Goal: Transaction & Acquisition: Purchase product/service

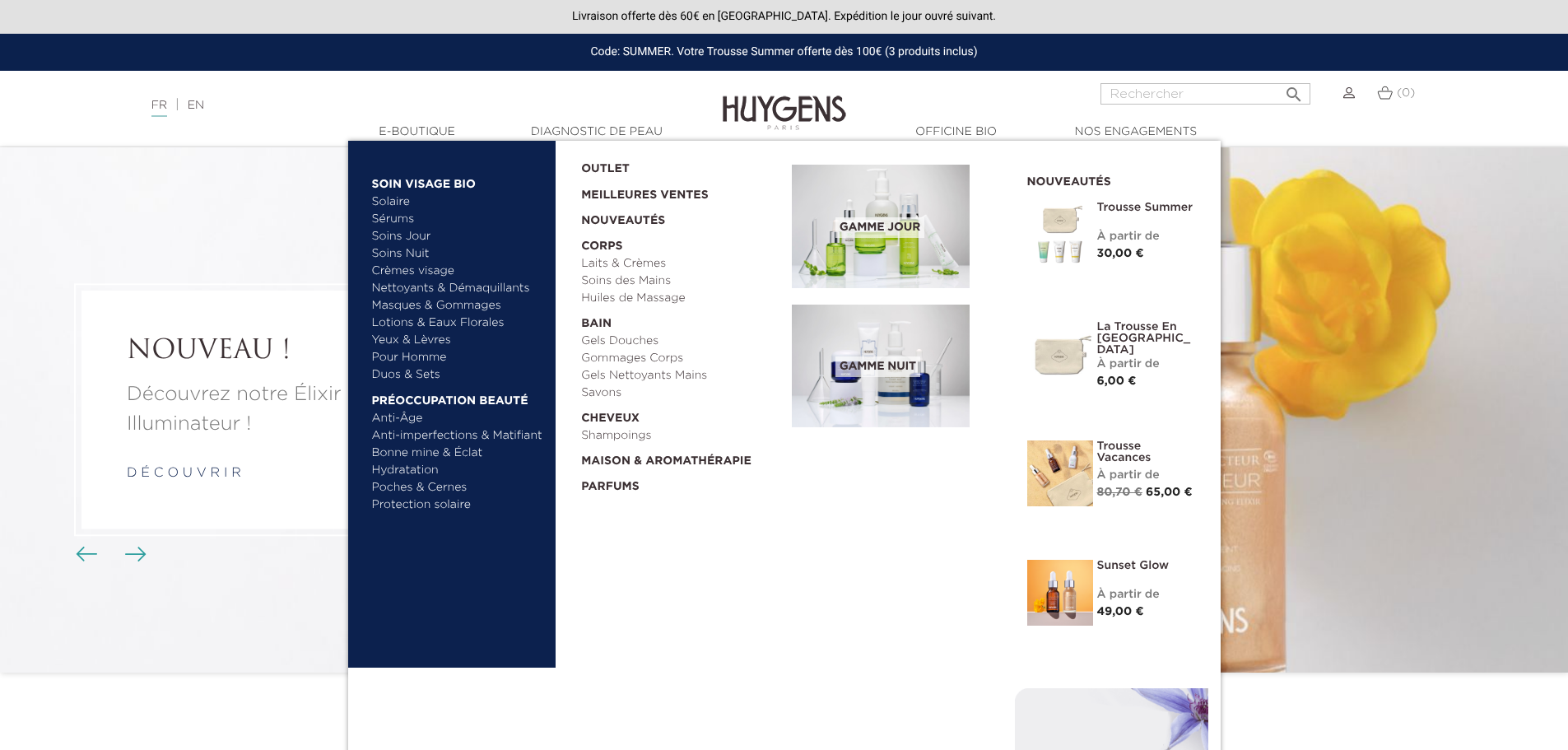
click at [406, 269] on link "Crèmes visage" at bounding box center [458, 271] width 172 height 17
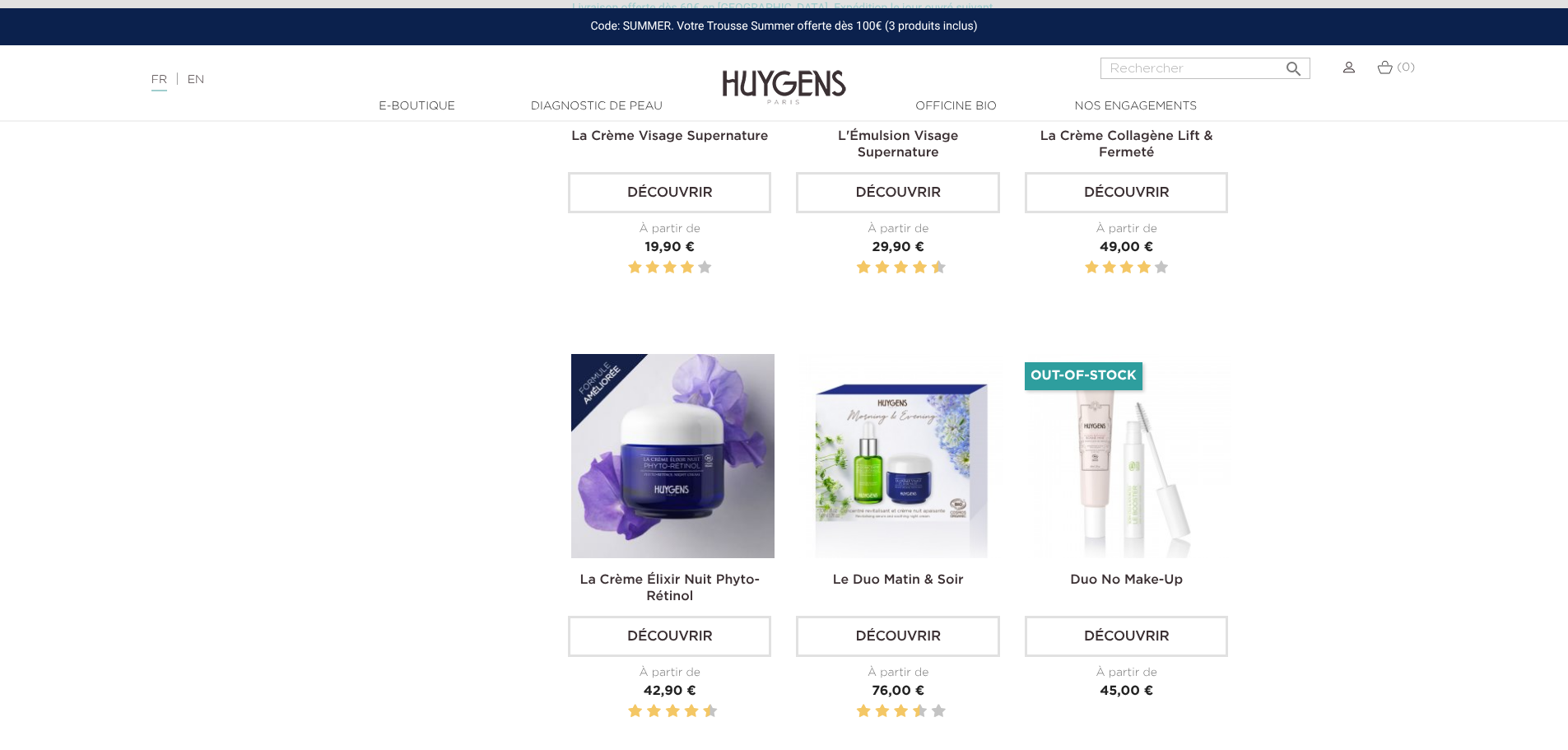
scroll to position [1482, 0]
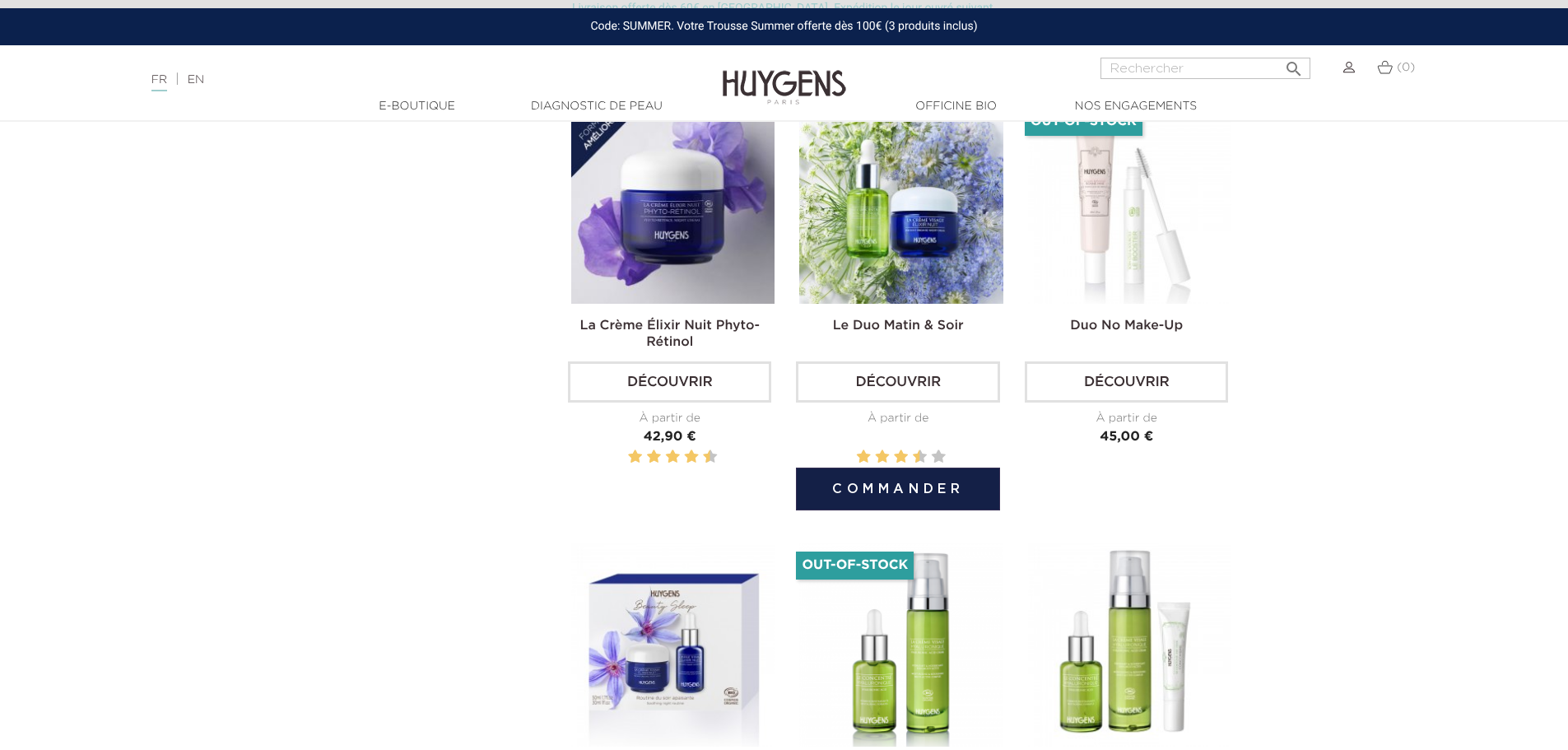
click at [913, 219] on img at bounding box center [901, 201] width 203 height 203
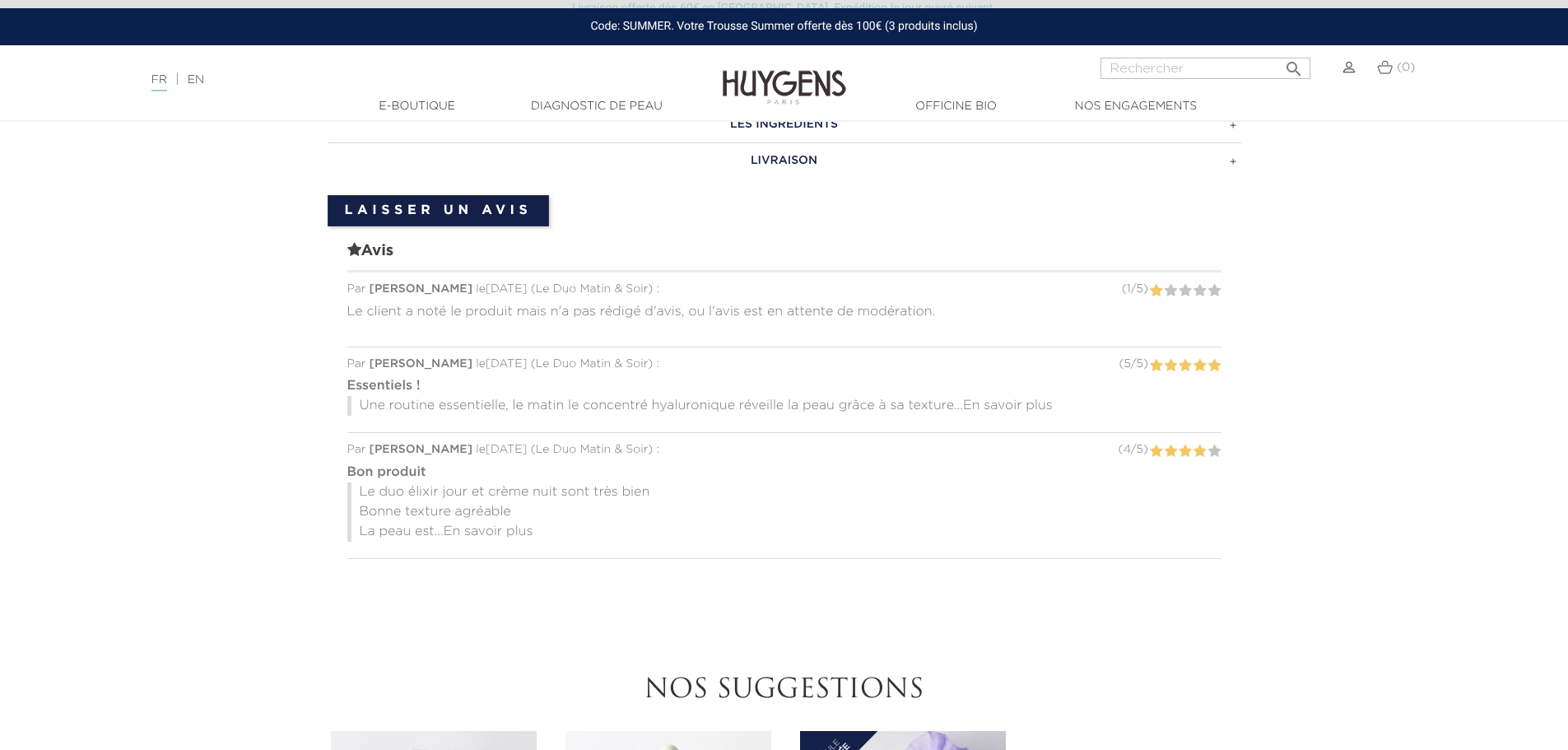
scroll to position [1400, 0]
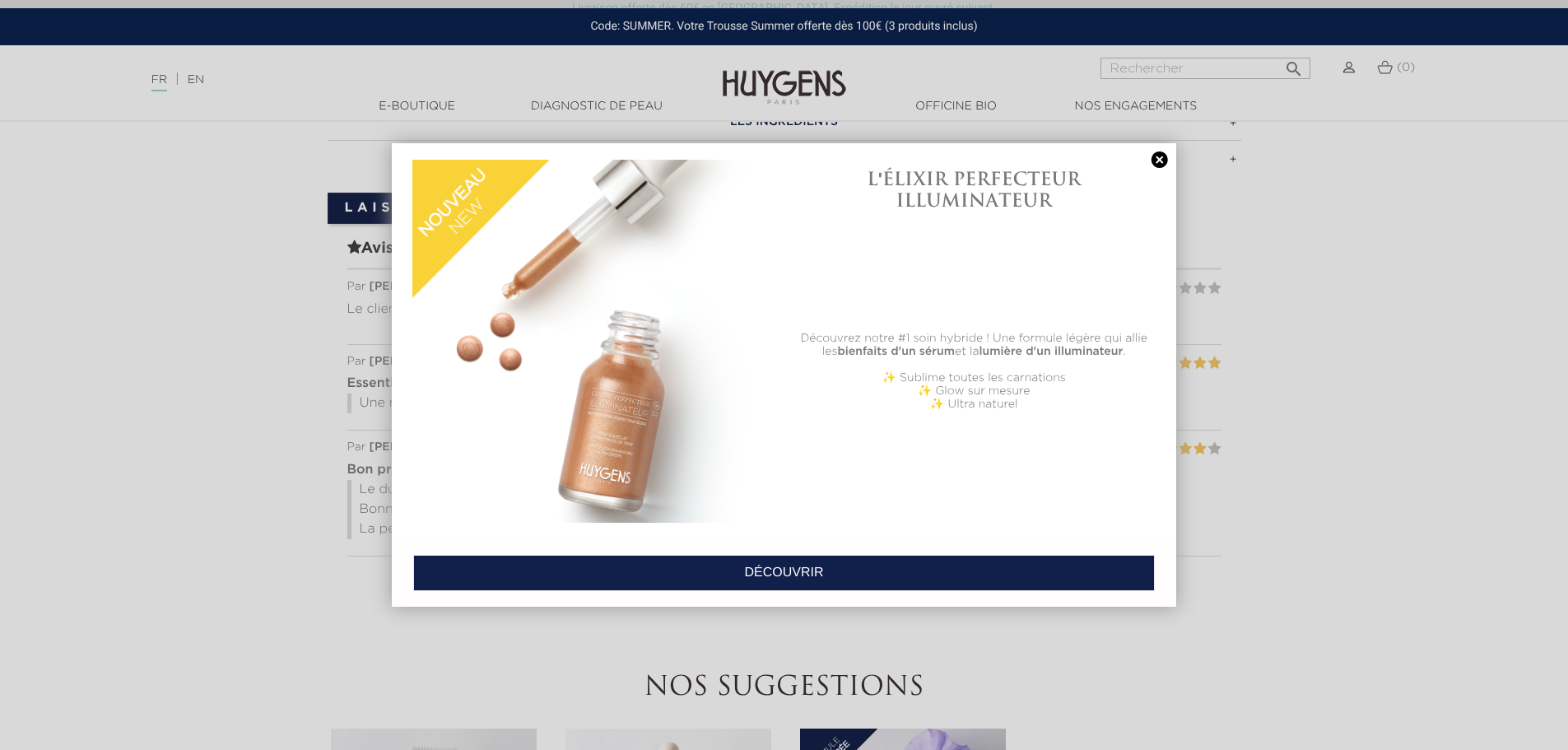
click at [1159, 159] on link at bounding box center [1159, 160] width 23 height 17
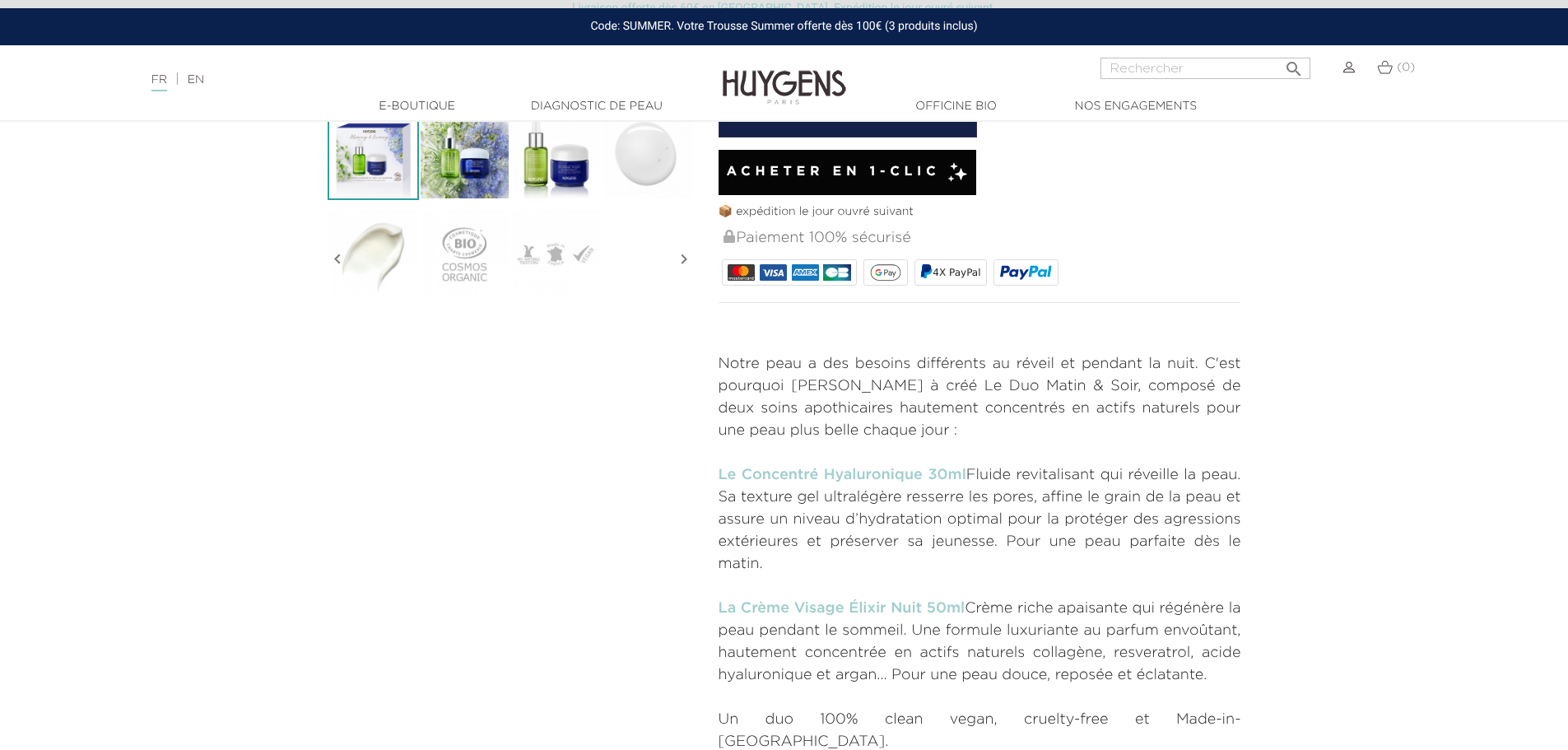
scroll to position [0, 0]
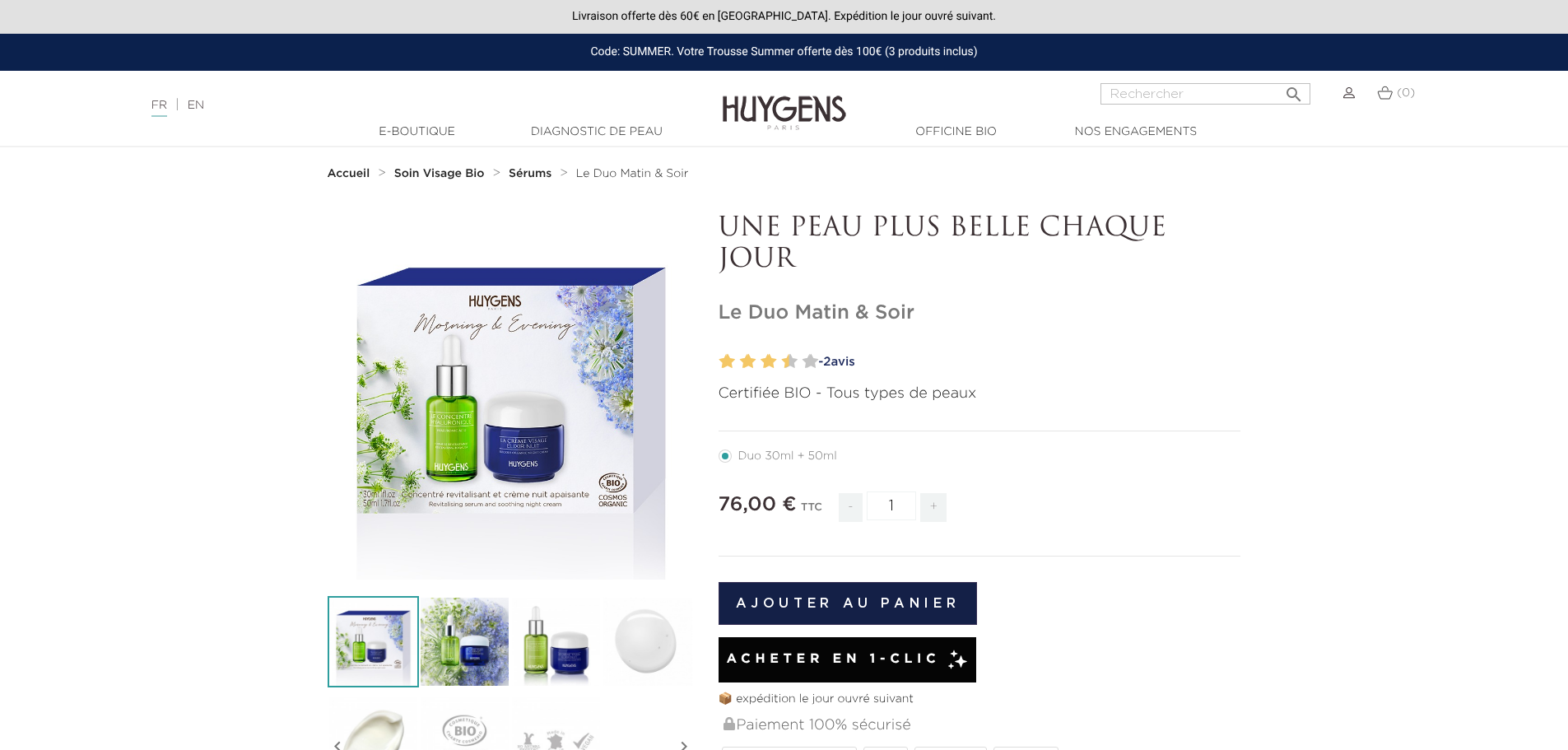
click at [538, 174] on strong "Sérums" at bounding box center [530, 173] width 43 height 11
